Goal: Task Accomplishment & Management: Complete application form

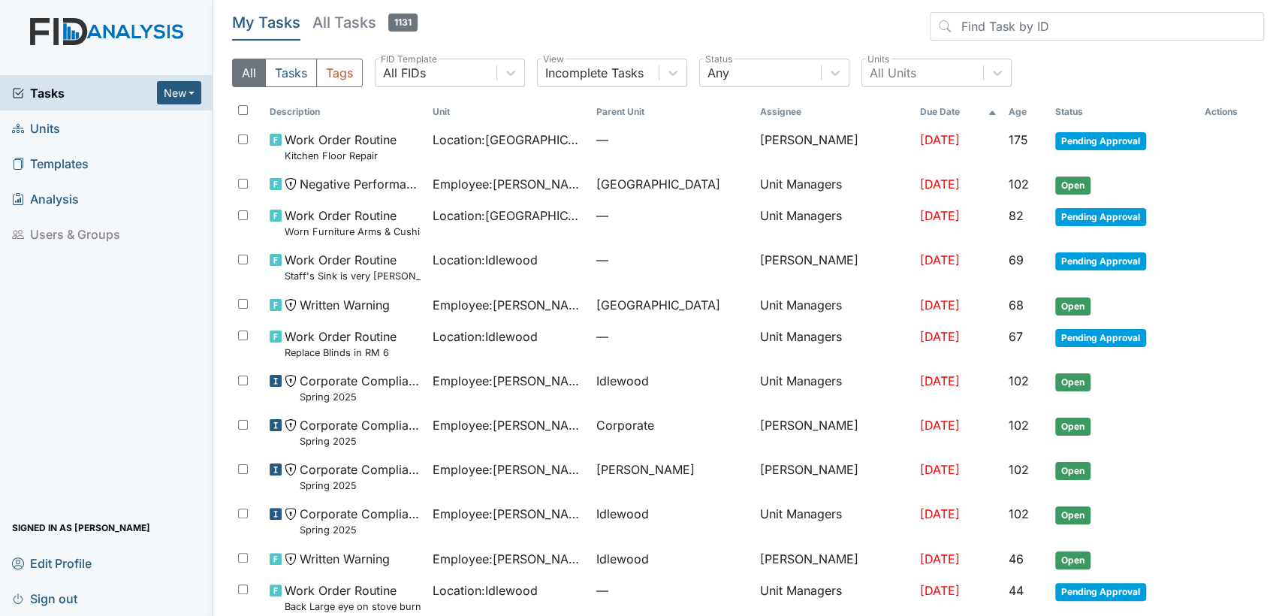
click at [104, 125] on link "Units" at bounding box center [106, 127] width 213 height 35
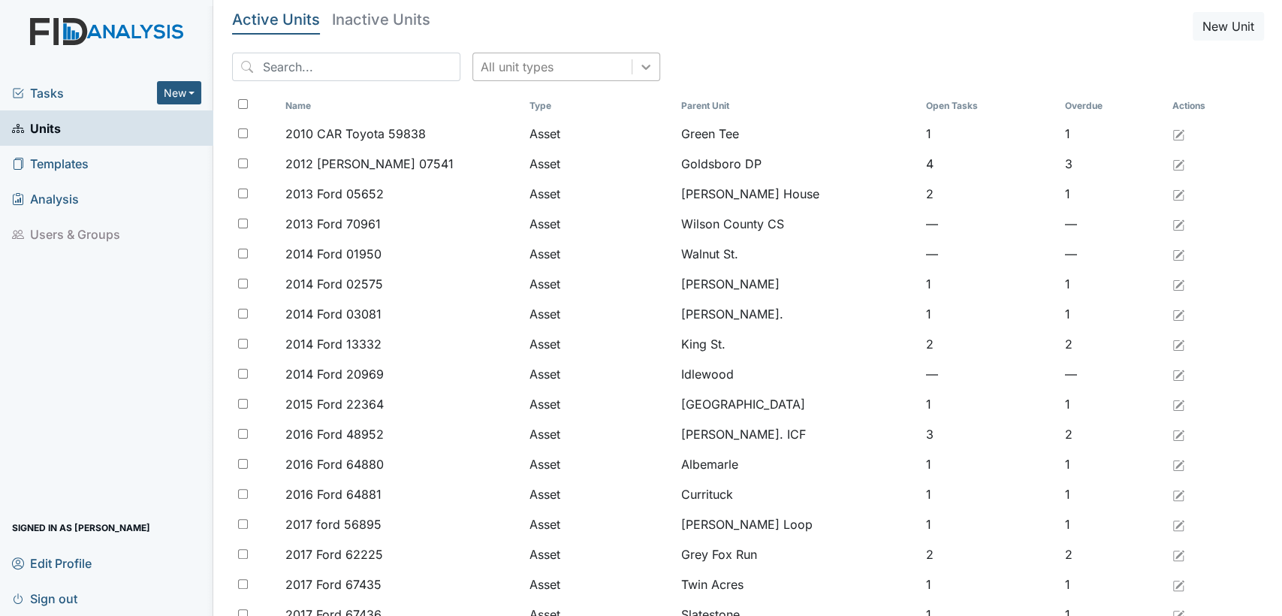
click at [639, 62] on icon at bounding box center [646, 66] width 15 height 15
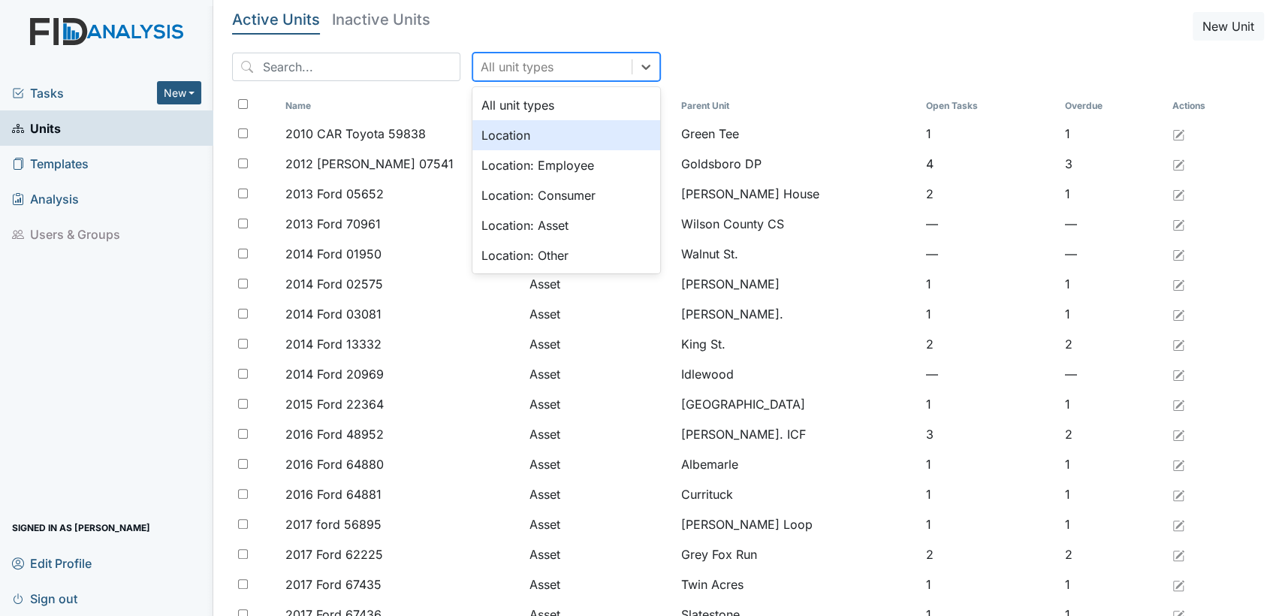
click at [588, 141] on div "Location" at bounding box center [567, 135] width 188 height 30
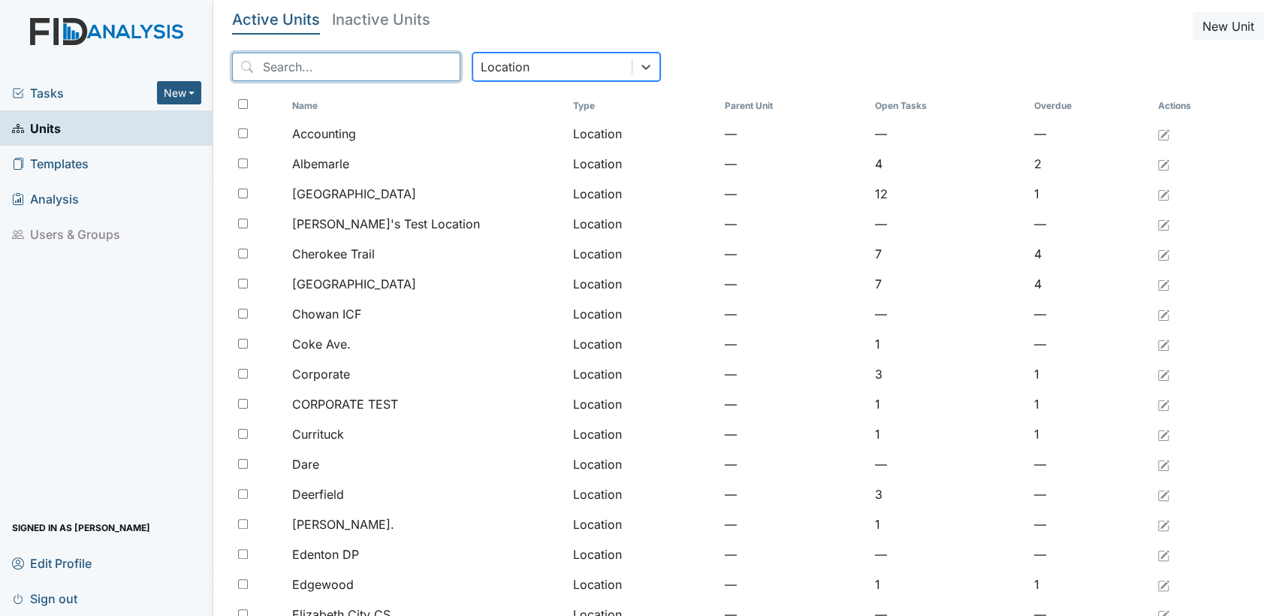
click at [387, 71] on input "search" at bounding box center [346, 67] width 228 height 29
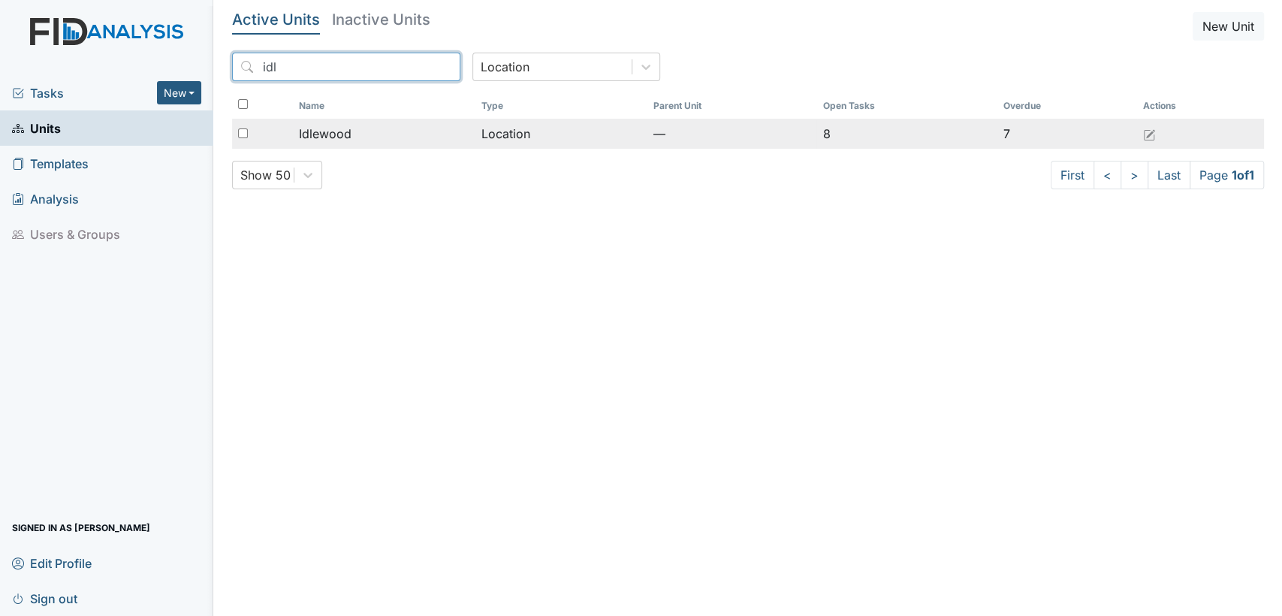
type input "idl"
click at [381, 131] on div "Idlewood" at bounding box center [384, 134] width 171 height 18
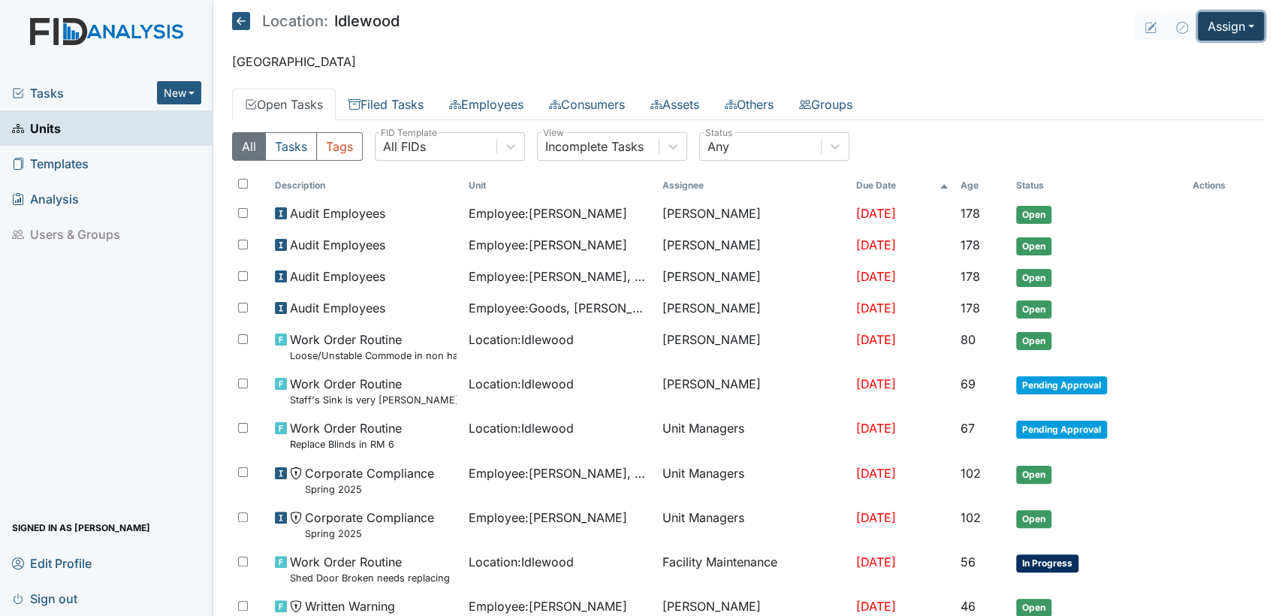
click at [1243, 16] on button "Assign" at bounding box center [1231, 26] width 66 height 29
click at [1223, 86] on link "Assign Inspection" at bounding box center [1195, 85] width 135 height 24
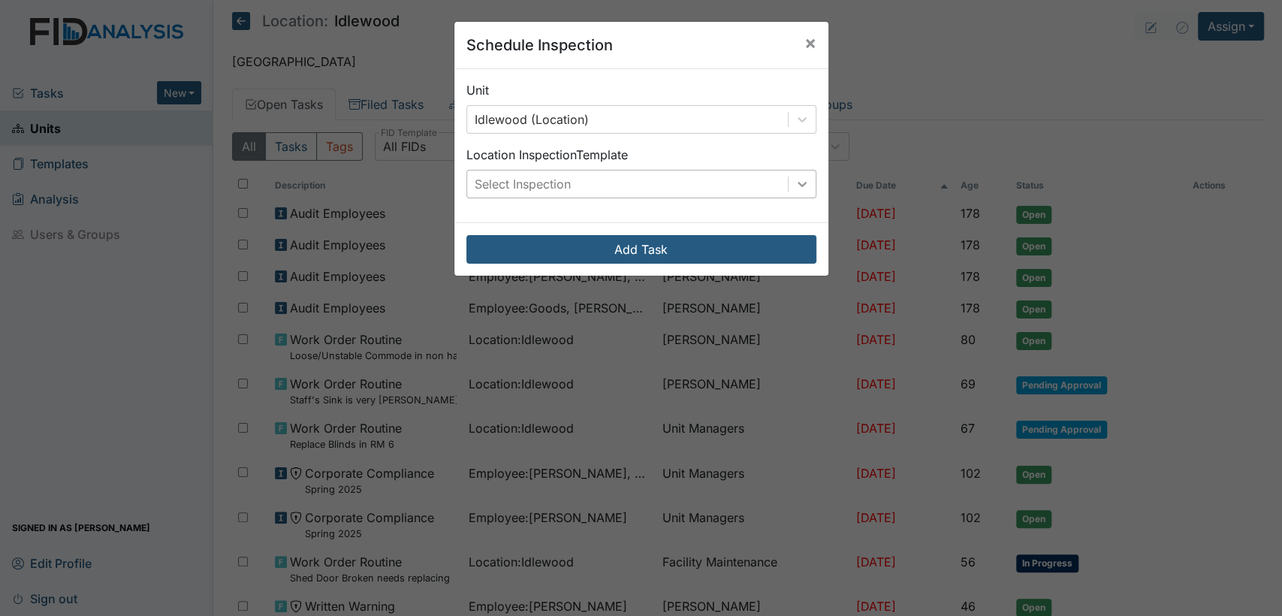
click at [789, 184] on div at bounding box center [802, 184] width 27 height 27
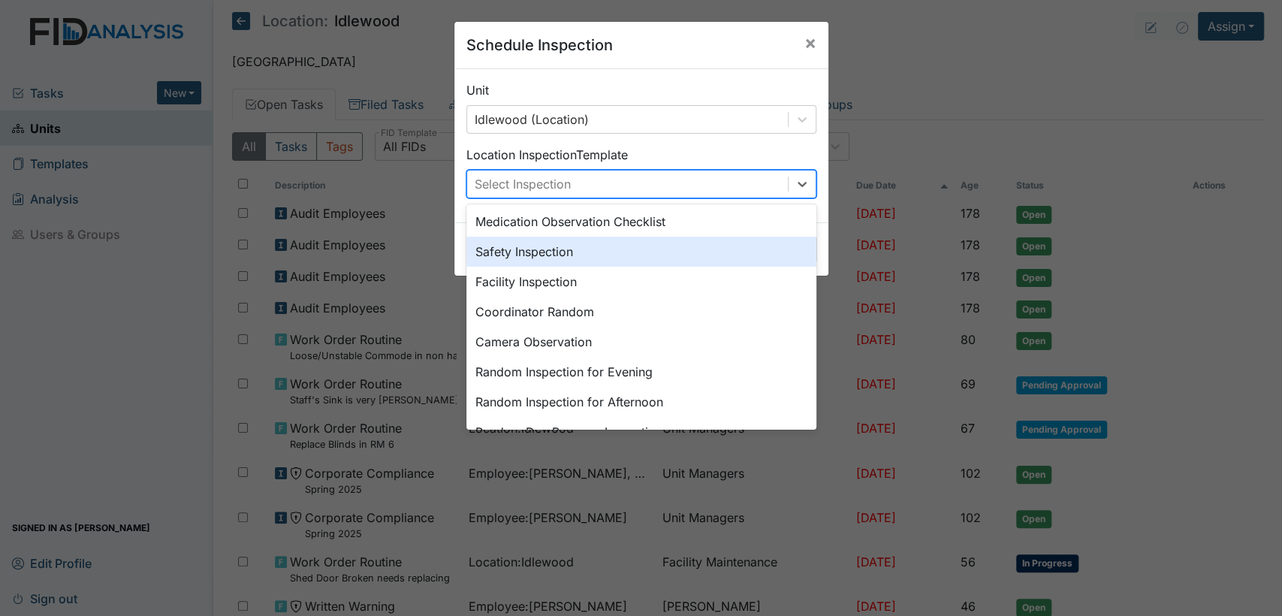
scroll to position [77, 0]
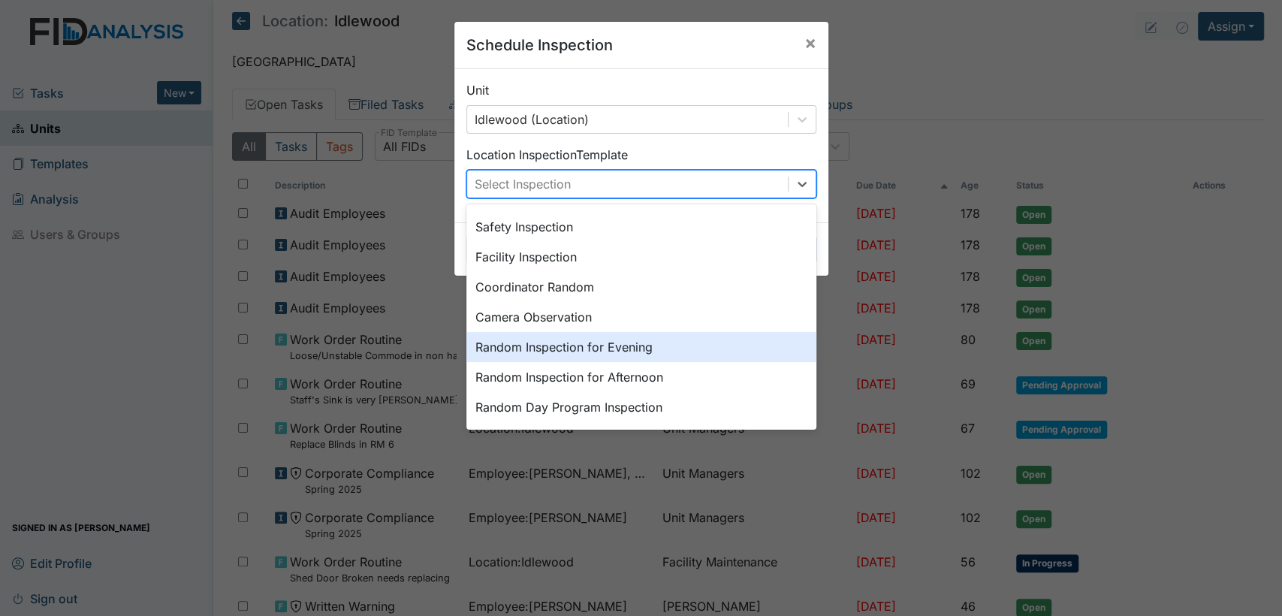
click at [739, 347] on div "Random Inspection for Evening" at bounding box center [642, 347] width 350 height 30
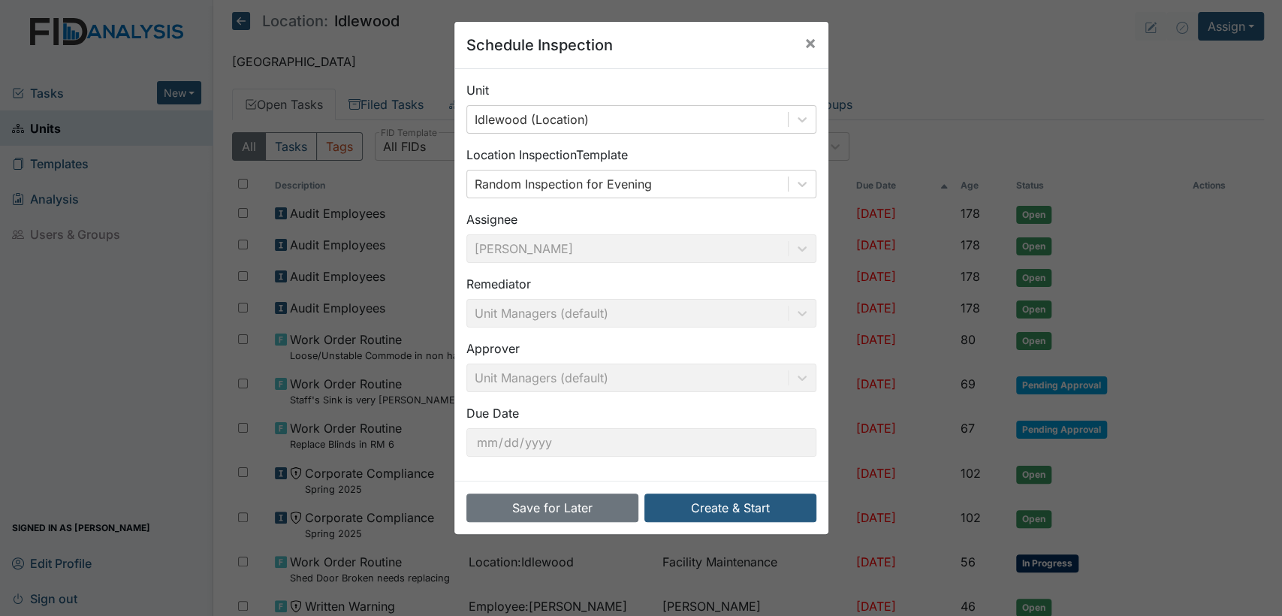
click at [669, 511] on button "Create & Start" at bounding box center [731, 508] width 172 height 29
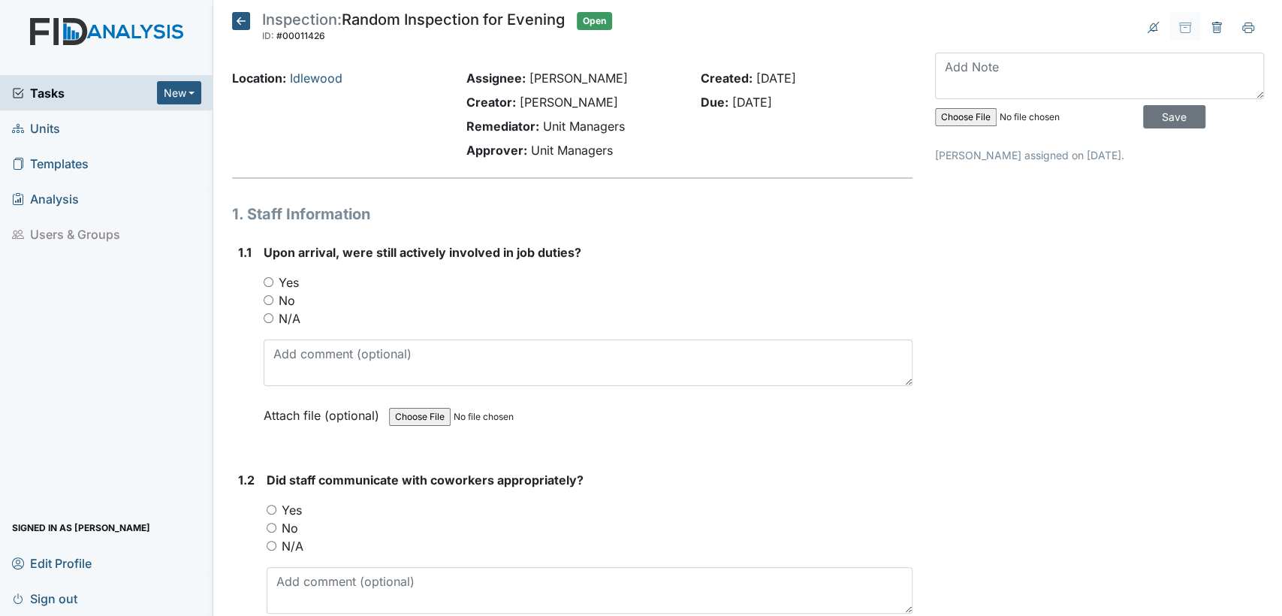
click at [267, 280] on input "Yes" at bounding box center [269, 282] width 10 height 10
radio input "true"
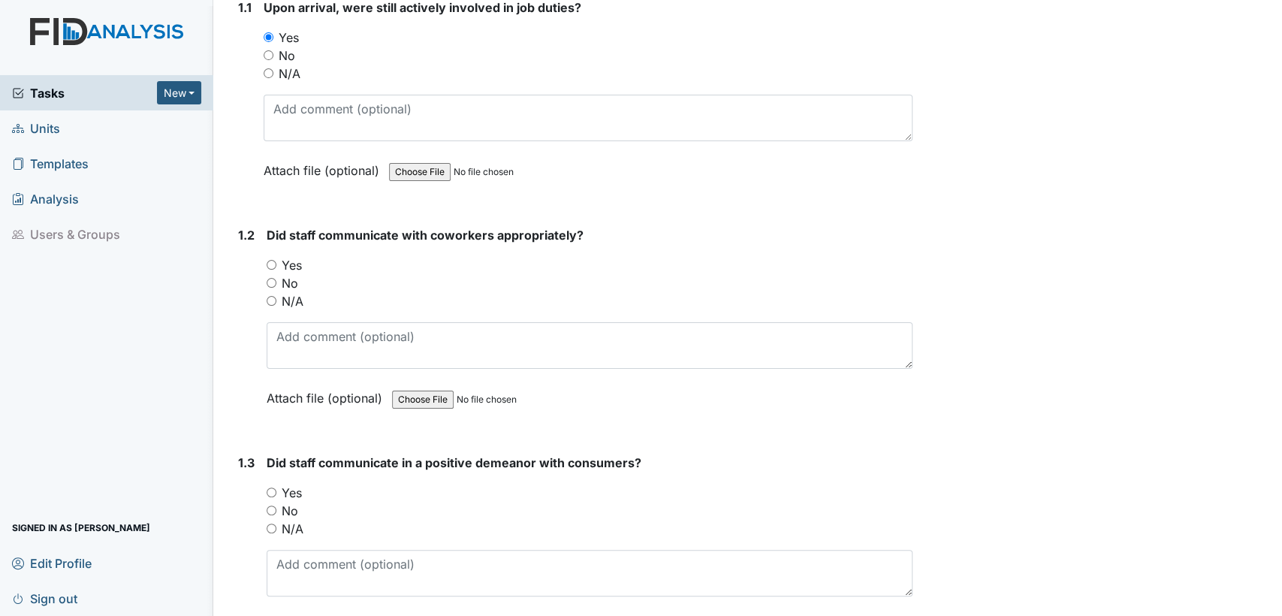
scroll to position [334, 0]
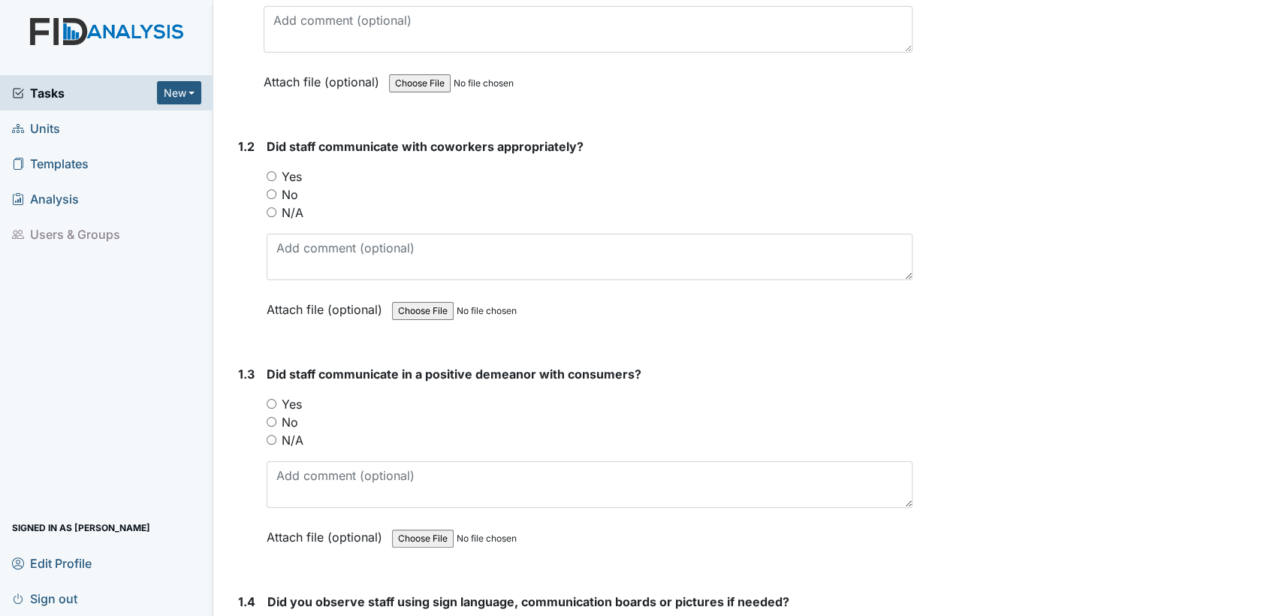
click at [270, 177] on input "Yes" at bounding box center [272, 176] width 10 height 10
radio input "true"
click at [268, 400] on input "Yes" at bounding box center [272, 404] width 10 height 10
radio input "true"
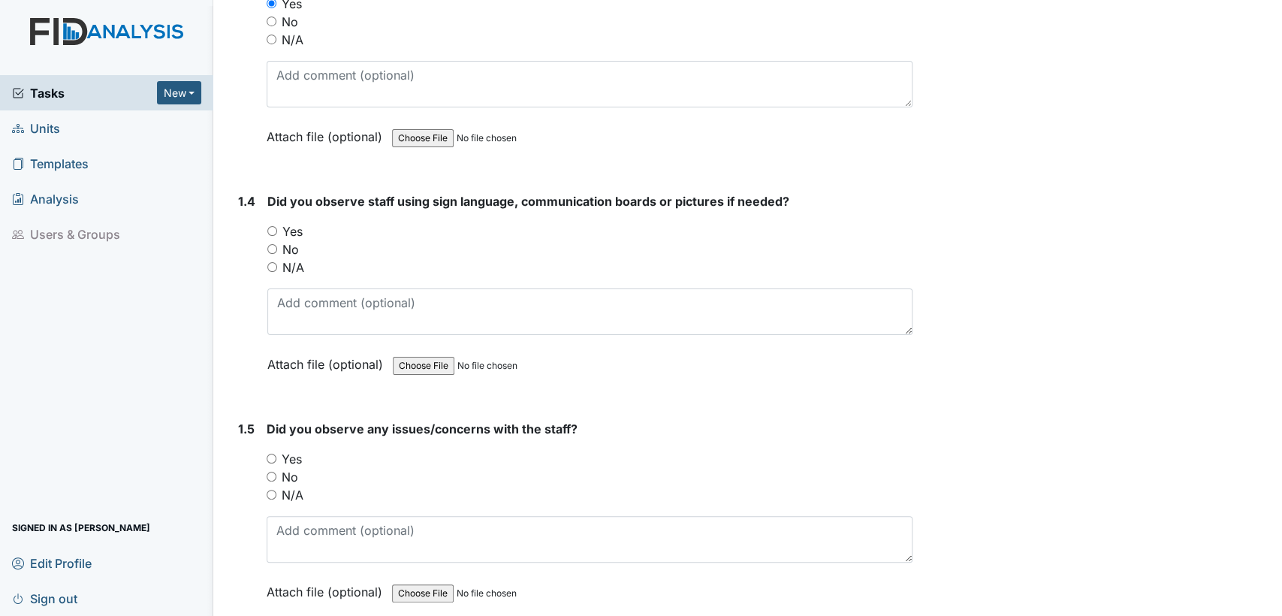
scroll to position [757, 0]
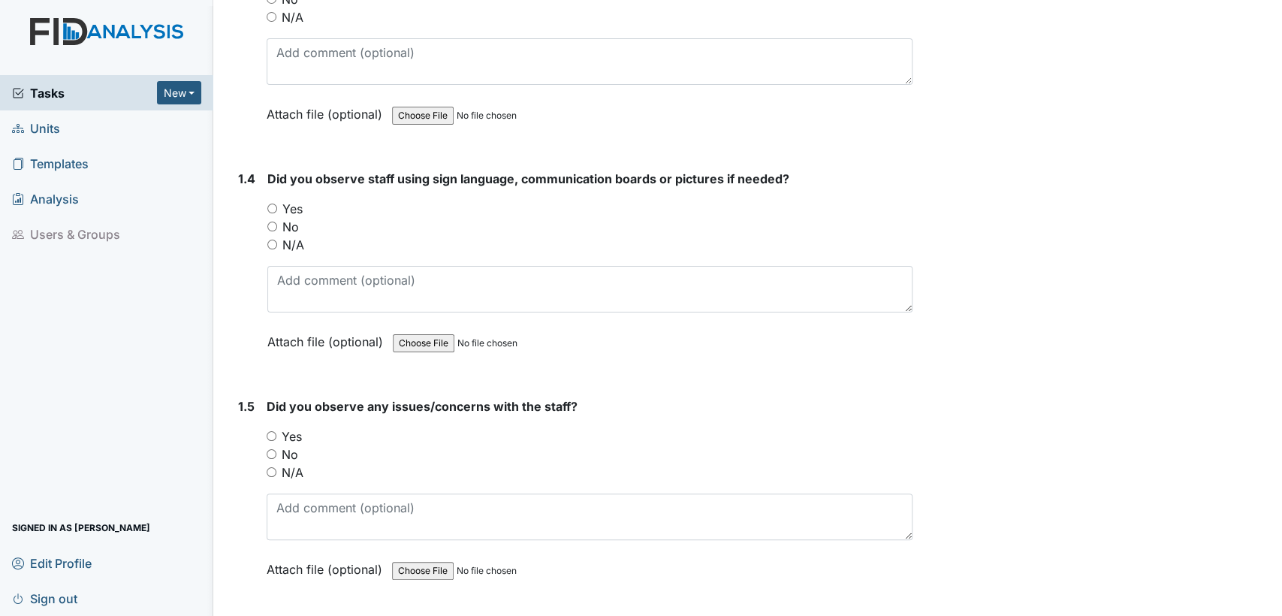
click at [270, 227] on input "No" at bounding box center [272, 227] width 10 height 10
radio input "true"
click at [268, 454] on input "No" at bounding box center [272, 454] width 10 height 10
radio input "true"
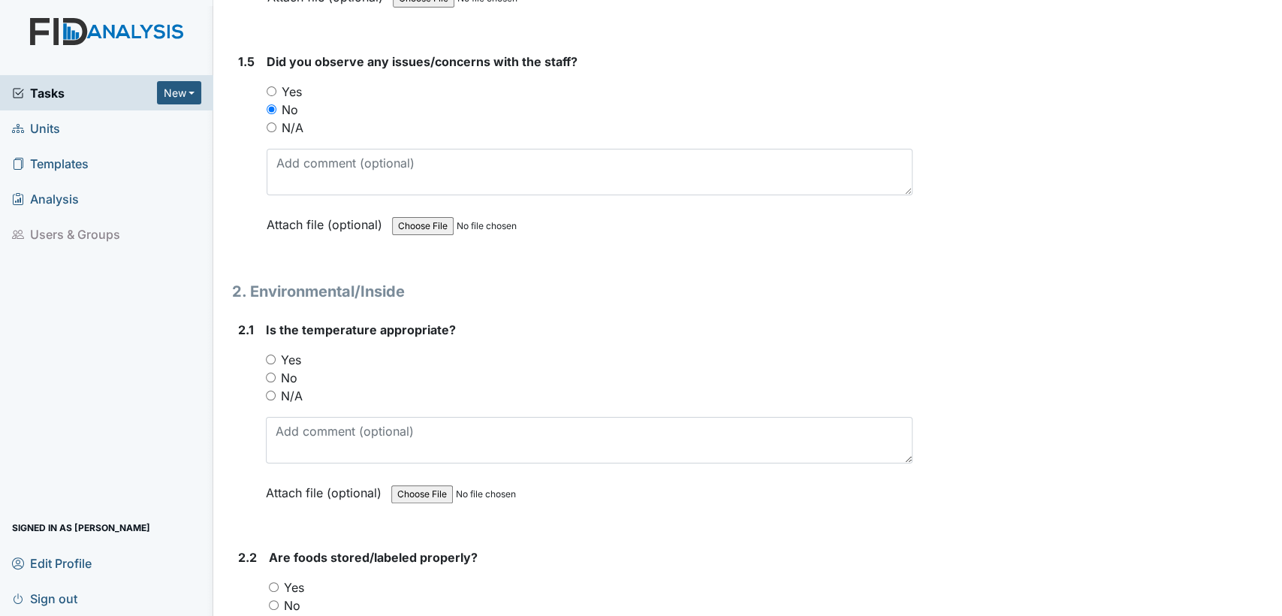
scroll to position [1168, 0]
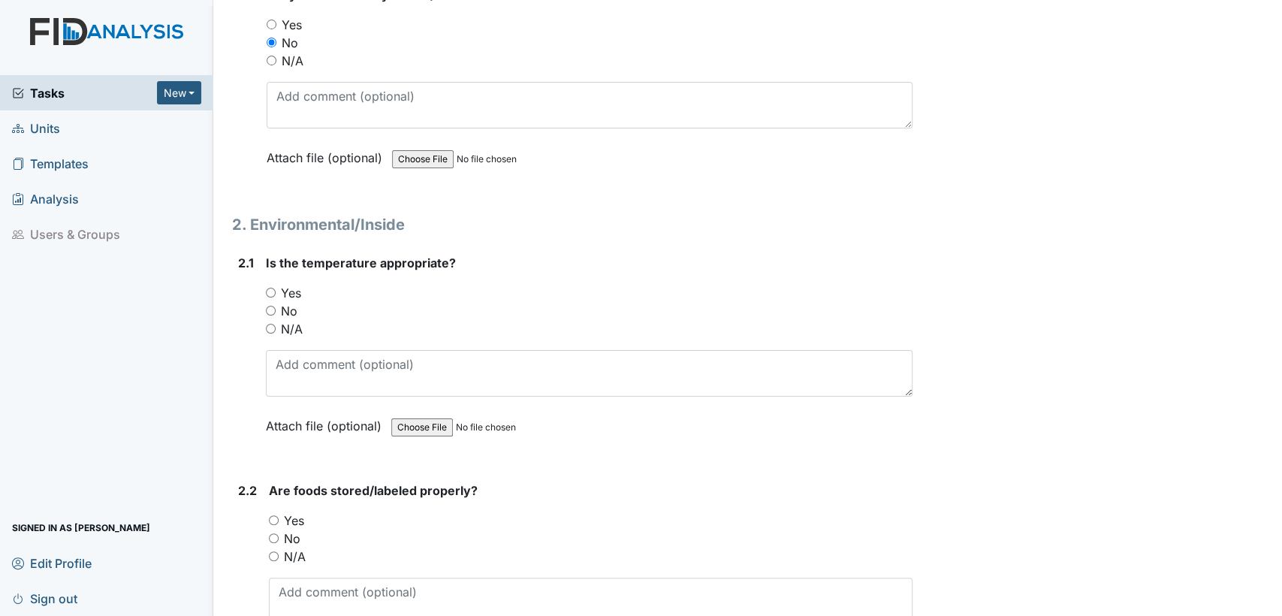
click at [270, 289] on input "Yes" at bounding box center [271, 293] width 10 height 10
radio input "true"
click at [276, 518] on input "Yes" at bounding box center [274, 520] width 10 height 10
radio input "true"
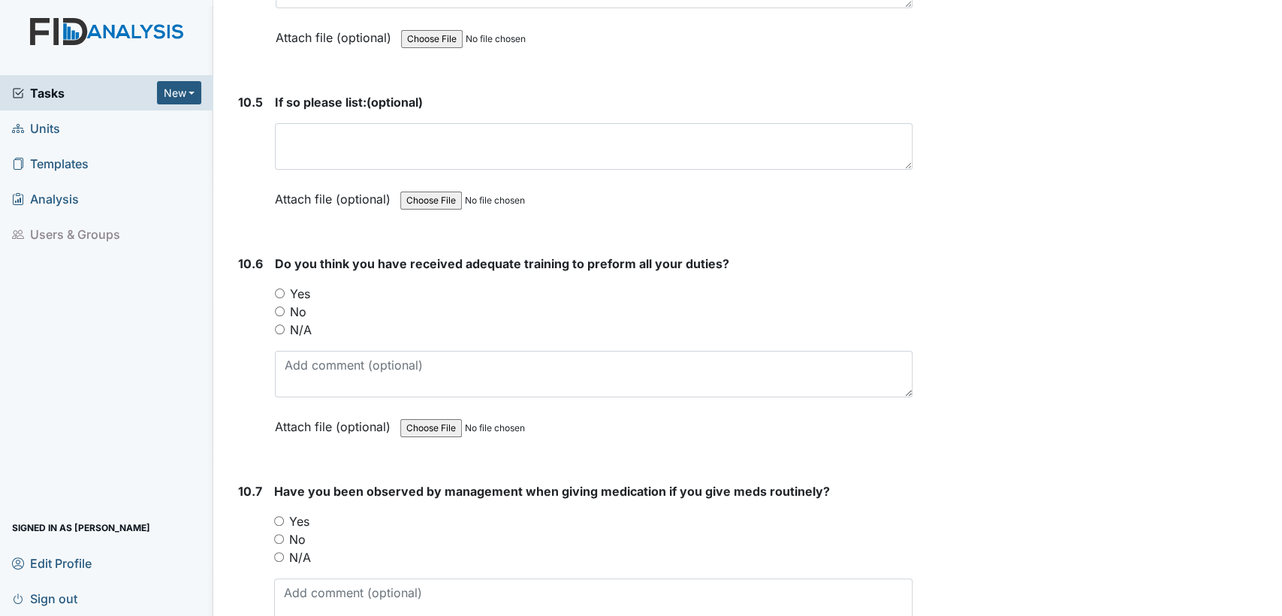
scroll to position [19501, 0]
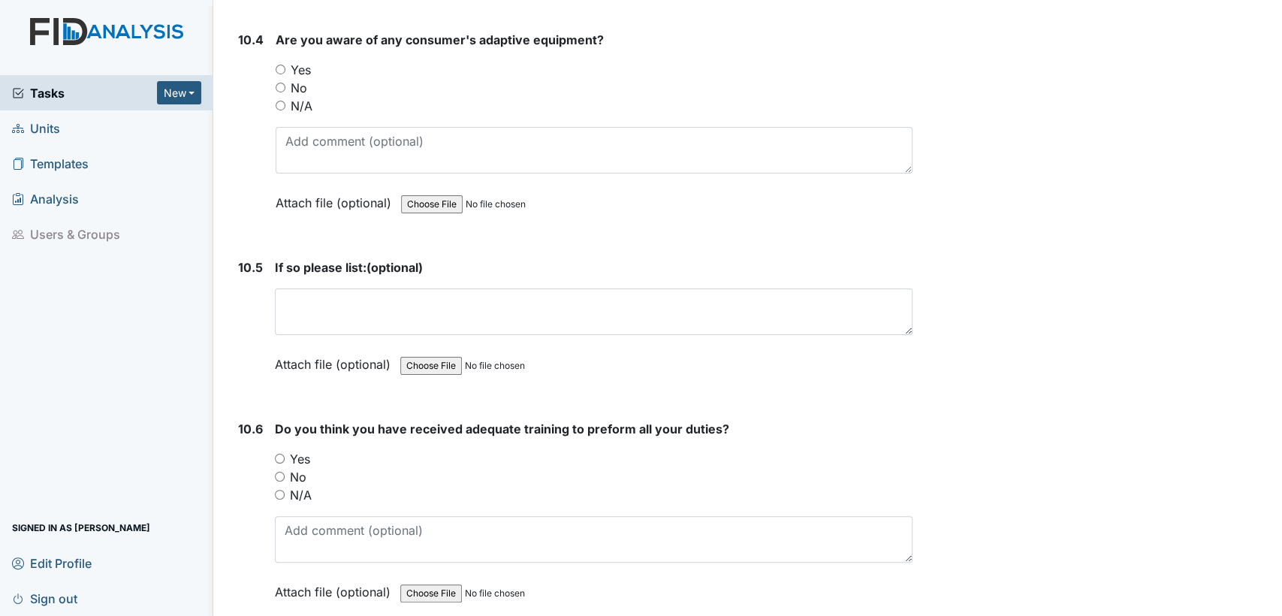
click at [276, 454] on input "Yes" at bounding box center [280, 459] width 10 height 10
radio input "true"
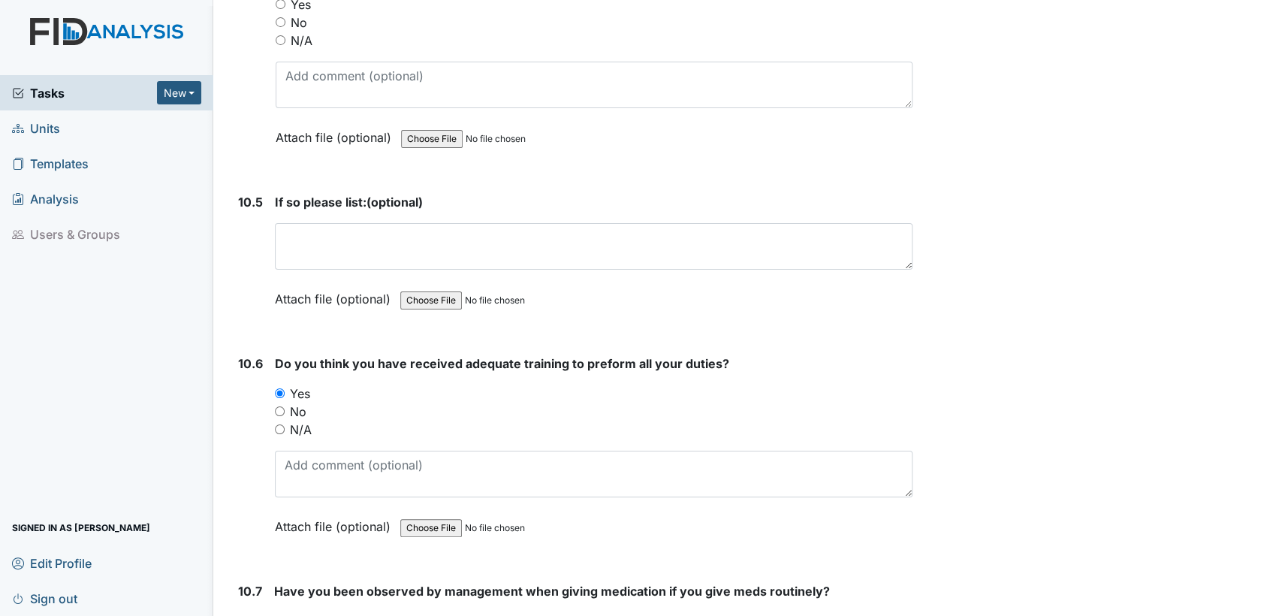
scroll to position [19731, 0]
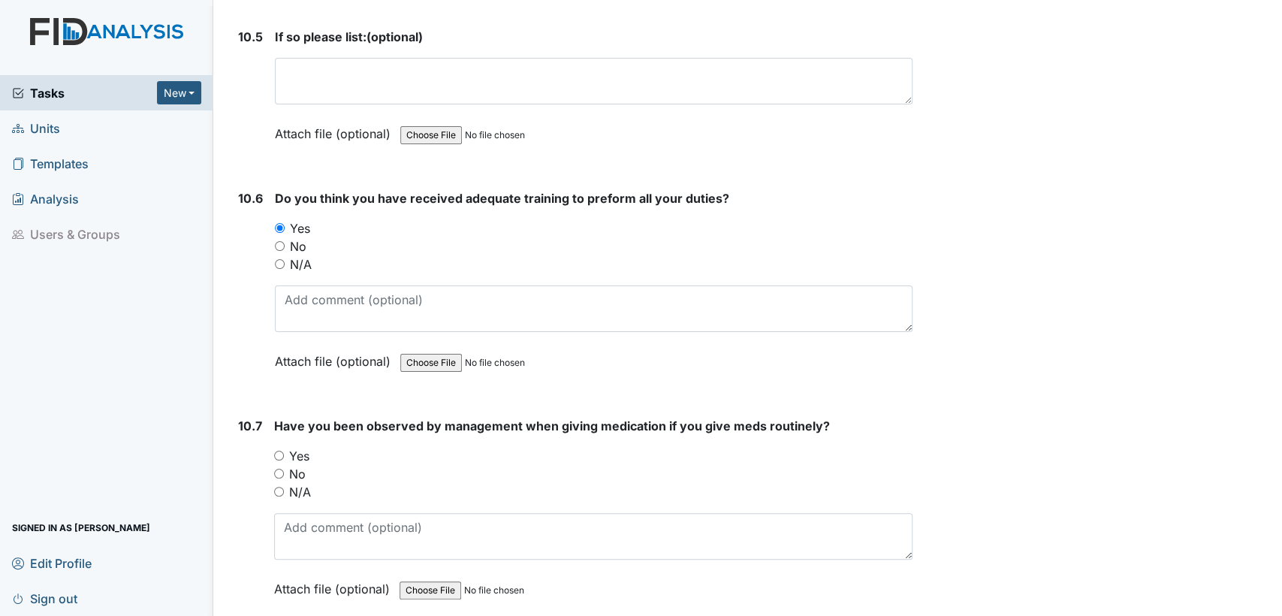
click at [276, 451] on input "Yes" at bounding box center [279, 456] width 10 height 10
radio input "true"
drag, startPoint x: 369, startPoint y: 370, endPoint x: 304, endPoint y: 648, distance: 284.8
